Goal: Consume media (video, audio): Consume media (video, audio)

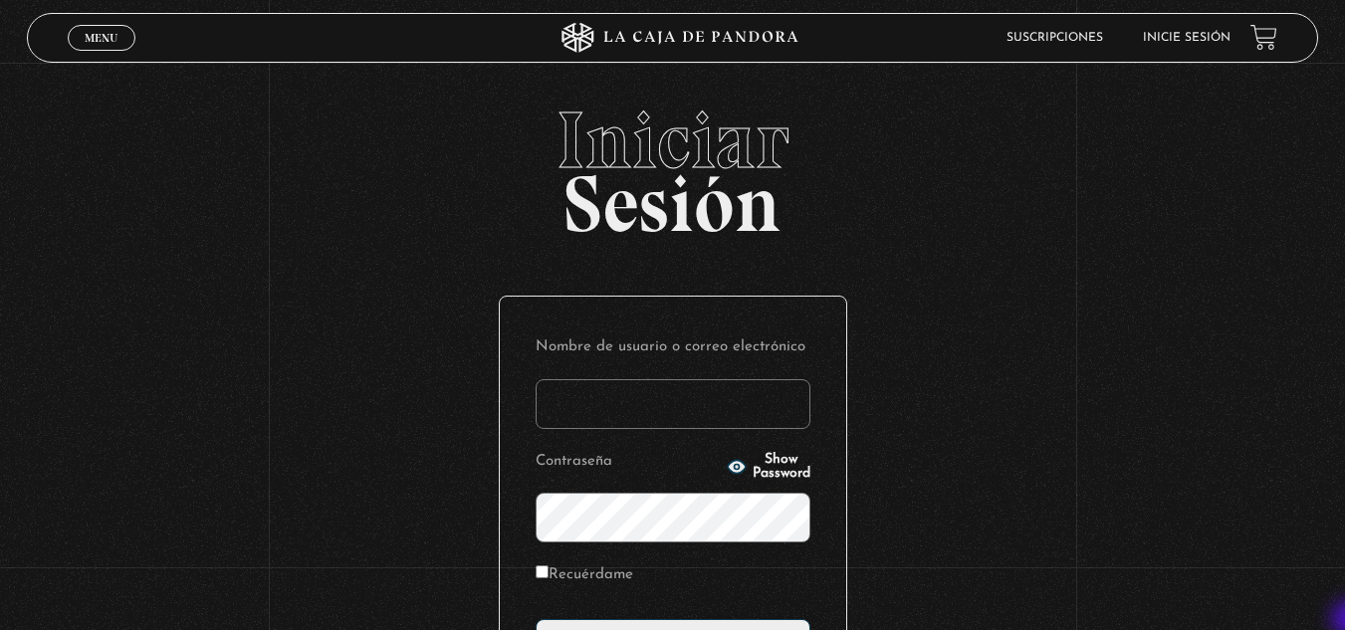
type input "vividan8108@gmail.com"
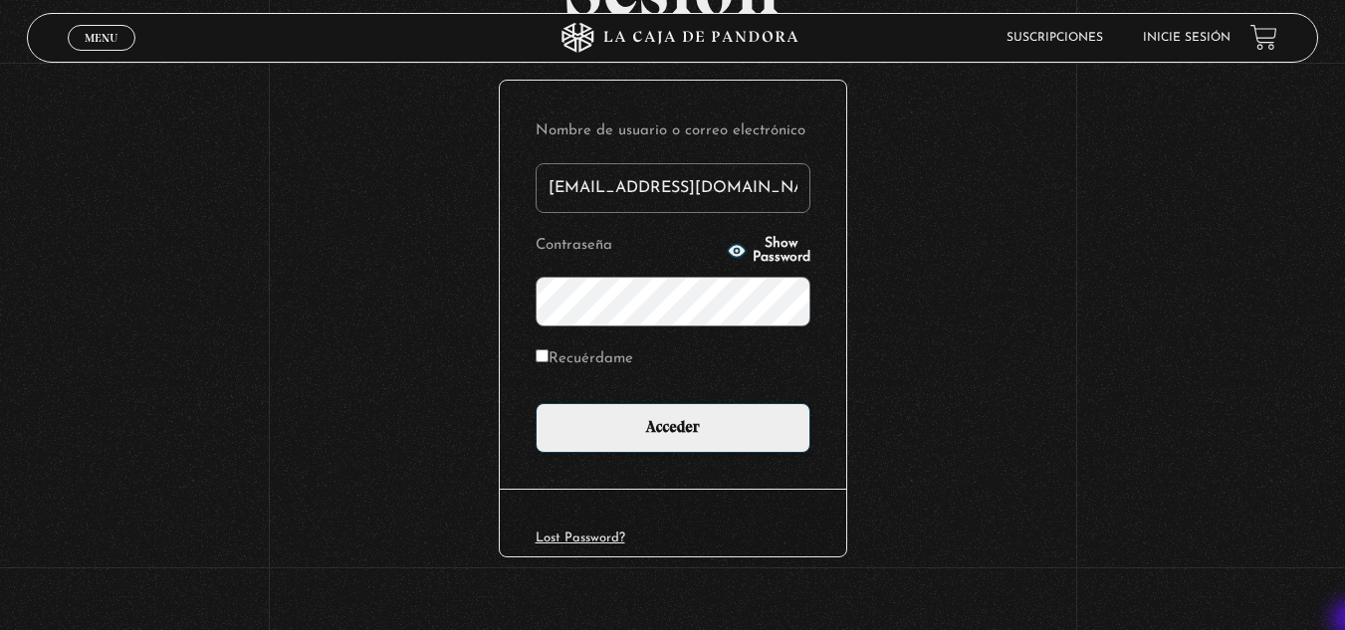
scroll to position [239, 0]
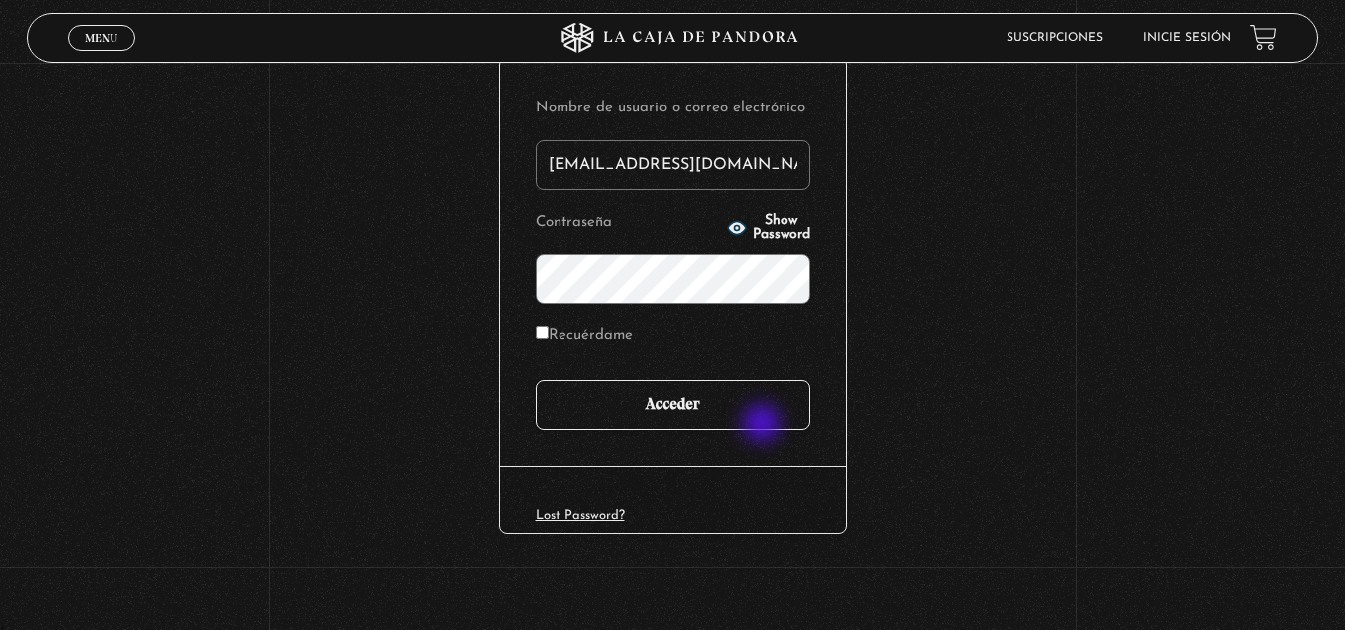
click at [764, 425] on input "Acceder" at bounding box center [673, 405] width 275 height 50
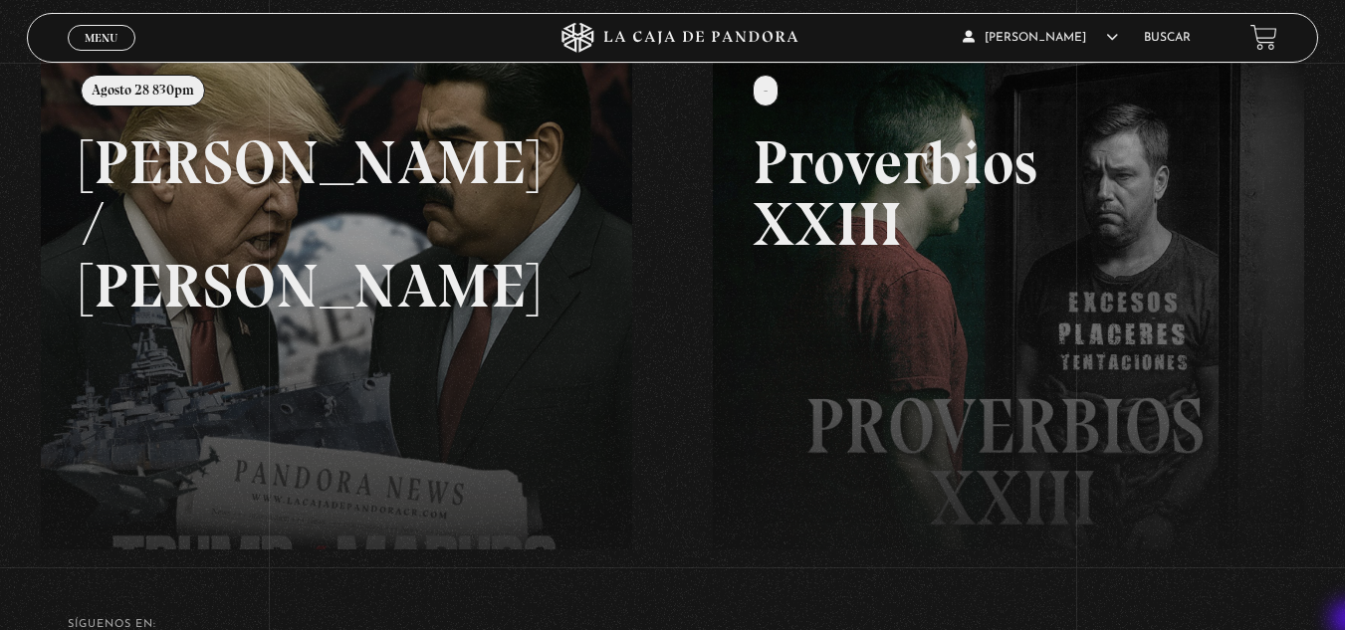
scroll to position [279, 0]
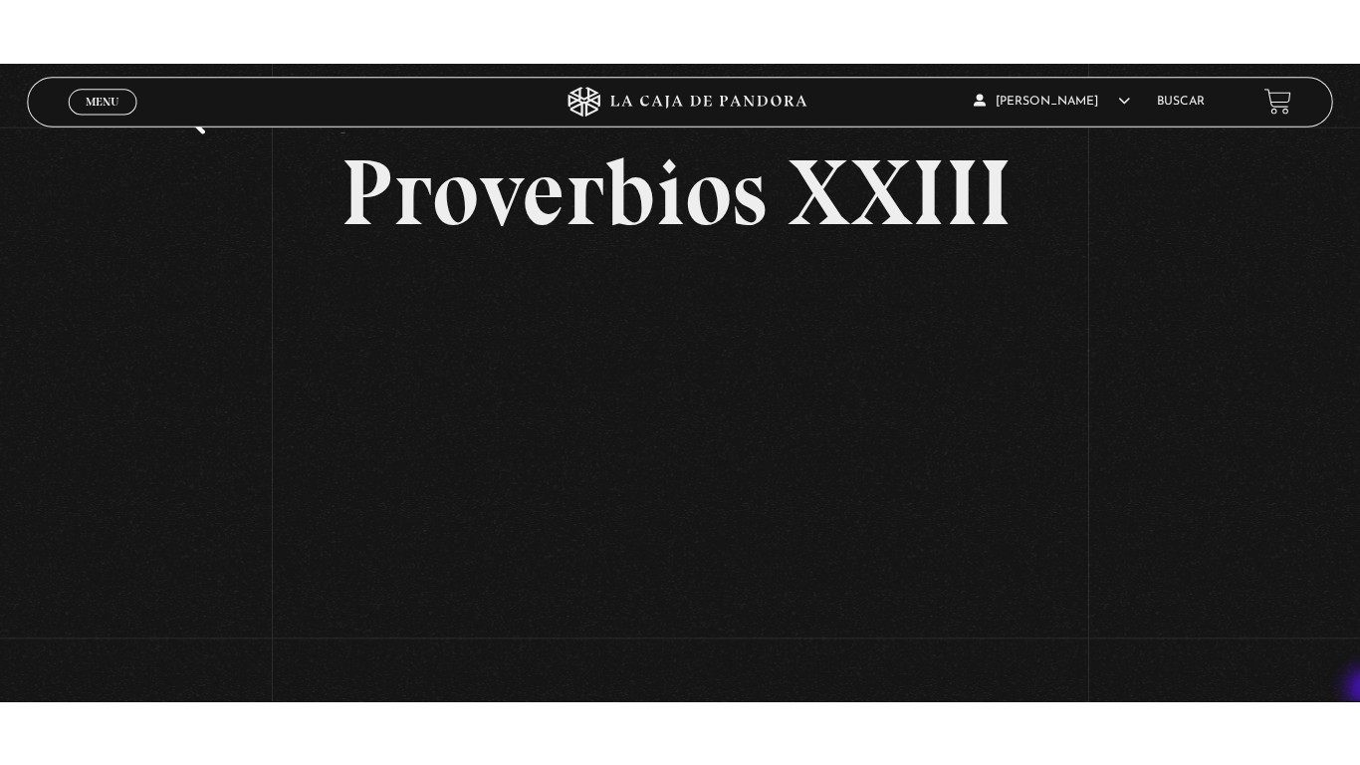
scroll to position [119, 0]
